Goal: Download file/media

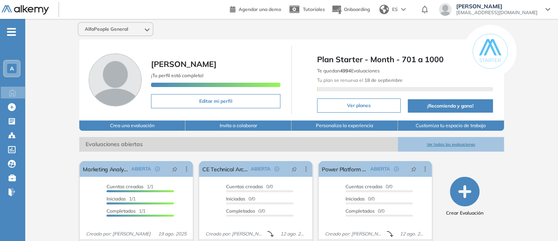
click at [454, 143] on button "Ver todas las evaluaciones" at bounding box center [451, 144] width 106 height 15
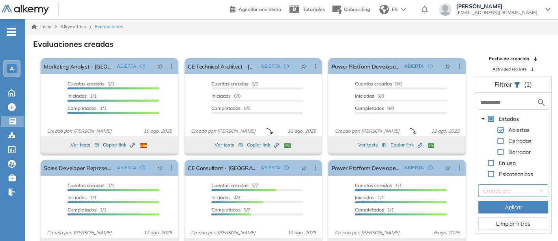
click at [501, 188] on input "search" at bounding box center [510, 191] width 55 height 12
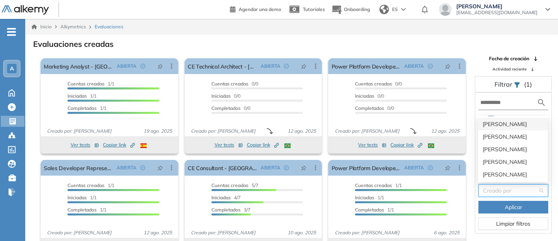
click at [485, 122] on div "[PERSON_NAME]" at bounding box center [512, 124] width 60 height 9
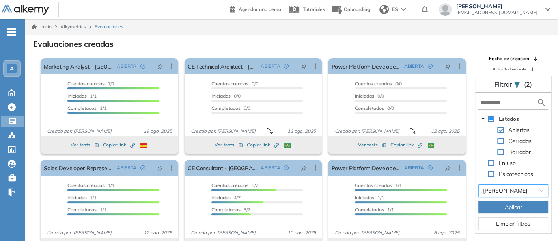
click at [498, 206] on button "Aplicar" at bounding box center [513, 207] width 70 height 13
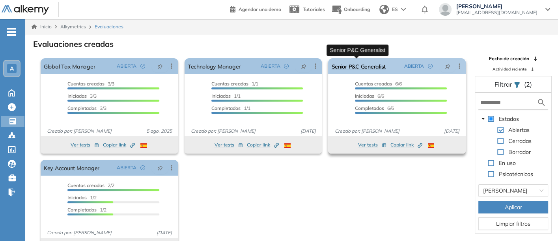
click at [363, 62] on link "Senior P&C Generalist" at bounding box center [358, 66] width 54 height 16
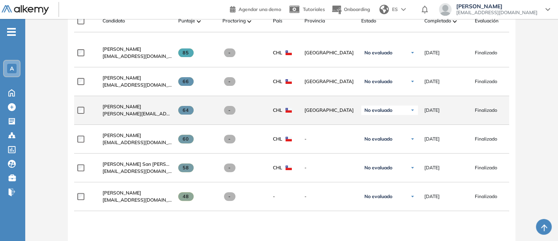
scroll to position [262, 0]
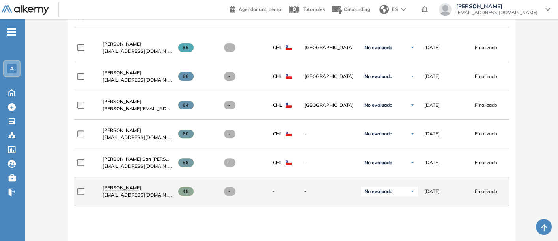
click at [113, 187] on span "[PERSON_NAME]" at bounding box center [121, 188] width 39 height 6
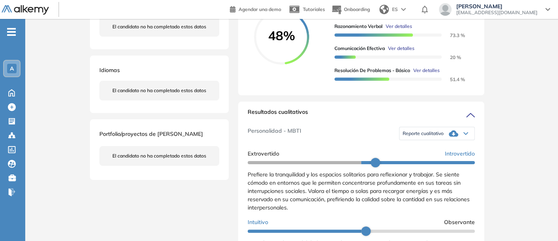
scroll to position [158, 0]
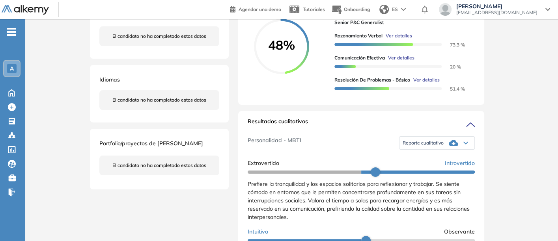
click at [414, 146] on span "Reporte cualitativo" at bounding box center [422, 143] width 41 height 6
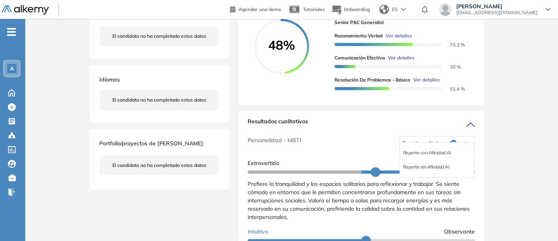
click at [417, 171] on li "Reporte sin Afinidad AI" at bounding box center [426, 167] width 47 height 8
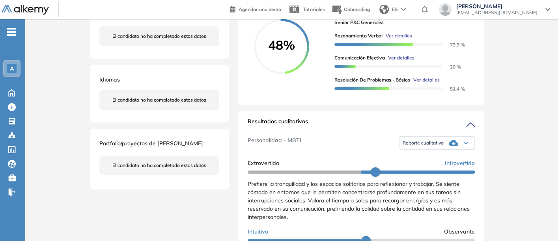
click at [418, 146] on span "Reporte cualitativo" at bounding box center [422, 143] width 41 height 6
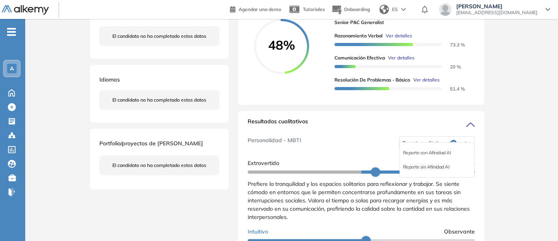
click at [418, 171] on li "Reporte sin Afinidad AI" at bounding box center [426, 167] width 47 height 8
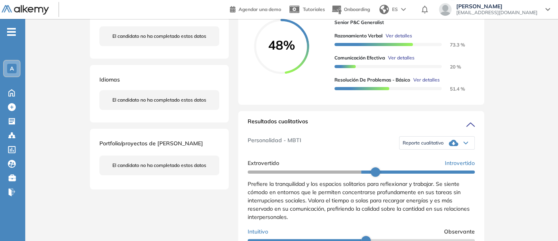
click at [421, 147] on div "Reporte cualitativo" at bounding box center [436, 143] width 75 height 16
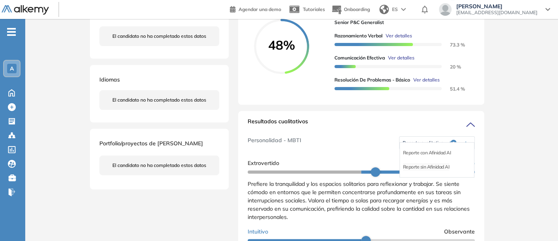
click at [423, 171] on li "Reporte sin Afinidad AI" at bounding box center [426, 167] width 47 height 8
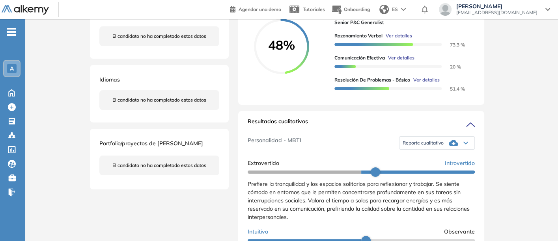
click at [415, 146] on span "Reporte cualitativo" at bounding box center [422, 143] width 41 height 6
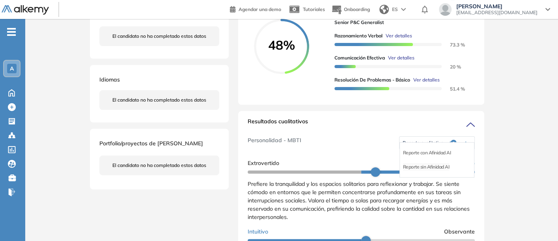
click at [413, 171] on li "Reporte sin Afinidad AI" at bounding box center [426, 167] width 47 height 8
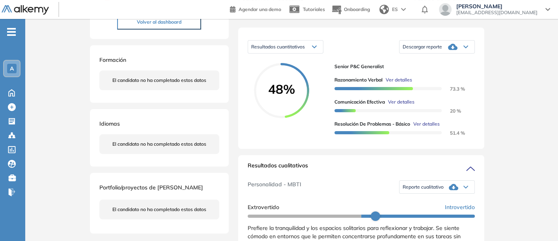
scroll to position [0, 0]
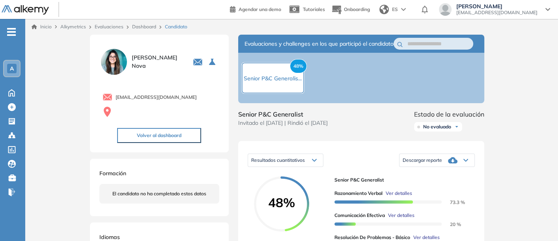
click at [433, 164] on span "Descargar reporte" at bounding box center [421, 160] width 39 height 6
click at [421, 188] on li "Descargar informe resumido" at bounding box center [432, 184] width 59 height 8
click at [425, 164] on span "Descargar reporte" at bounding box center [421, 160] width 39 height 6
click at [417, 188] on li "Descargar informe resumido" at bounding box center [432, 184] width 59 height 8
click at [417, 184] on span "Senior P&C Generalist" at bounding box center [401, 180] width 134 height 7
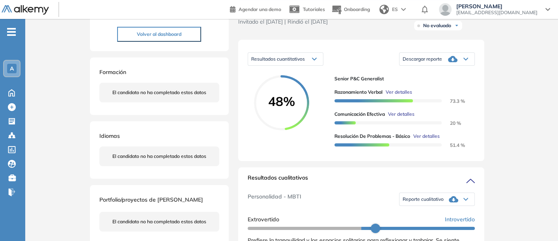
scroll to position [87, 0]
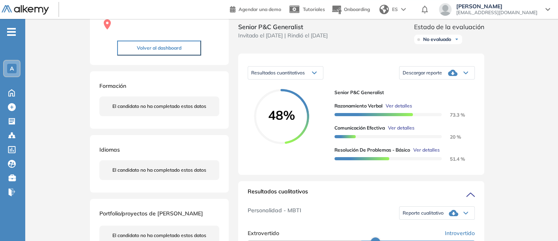
click at [453, 77] on icon at bounding box center [452, 72] width 9 height 9
click at [426, 87] on li "Descargar informe completo" at bounding box center [432, 83] width 58 height 8
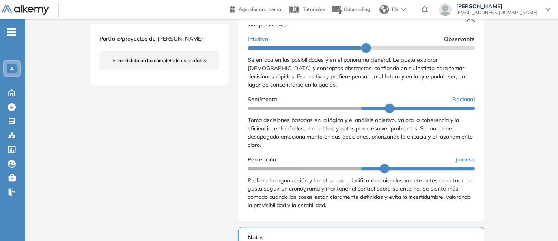
scroll to position [131, 0]
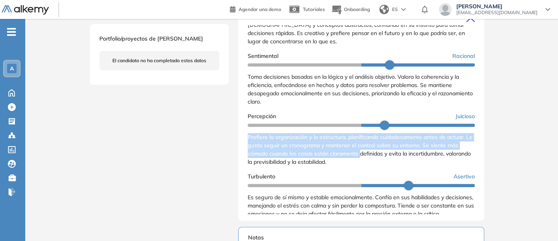
drag, startPoint x: 248, startPoint y: 142, endPoint x: 360, endPoint y: 164, distance: 114.5
click at [360, 164] on span "Prefiere la organización y la estructura, planificando cuidadosamente antes de …" at bounding box center [359, 150] width 225 height 32
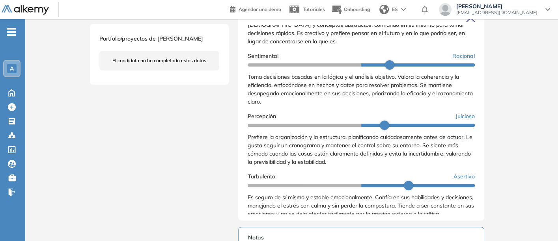
click at [362, 164] on span "Prefiere la organización y la estructura, planificando cuidadosamente antes de …" at bounding box center [359, 150] width 225 height 32
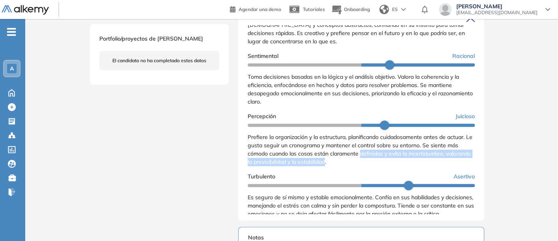
drag, startPoint x: 361, startPoint y: 164, endPoint x: 352, endPoint y: 170, distance: 10.8
click at [352, 166] on div "Prefiere la organización y la estructura, planificando cuidadosamente antes de …" at bounding box center [360, 149] width 227 height 33
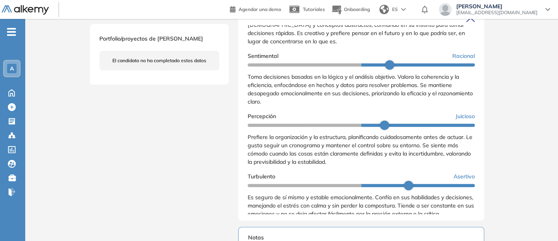
click at [246, 141] on div "Resultados cualitativos Personalidad - MBTI Reporte cualitativo Reporte con Afi…" at bounding box center [361, 113] width 246 height 214
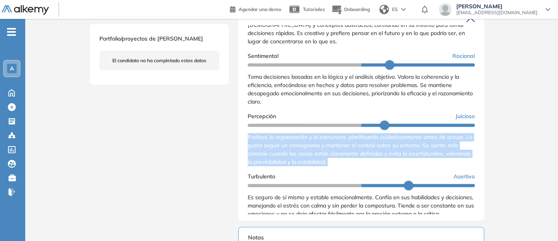
drag, startPoint x: 246, startPoint y: 141, endPoint x: 363, endPoint y: 173, distance: 120.4
click at [363, 173] on div "Resultados cualitativos Personalidad - MBTI Reporte cualitativo Reporte con Afi…" at bounding box center [361, 113] width 246 height 214
copy span "Prefiere la organización y la estructura, planificando cuidadosamente antes de …"
click at [223, 134] on div "[PERSON_NAME] 0 . Marketing Analyst - [GEOGRAPHIC_DATA] 1 . Power Platform Deve…" at bounding box center [292, 110] width 404 height 676
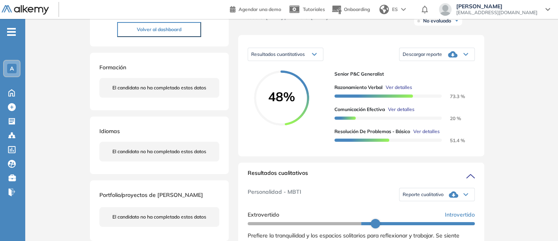
scroll to position [87, 0]
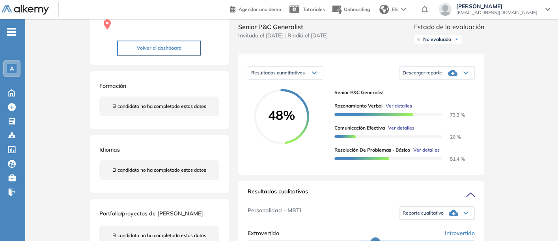
click at [434, 76] on div "Descargar reporte" at bounding box center [436, 73] width 75 height 16
click at [424, 101] on li "Descargar informe resumido" at bounding box center [432, 97] width 59 height 8
